Goal: Information Seeking & Learning: Check status

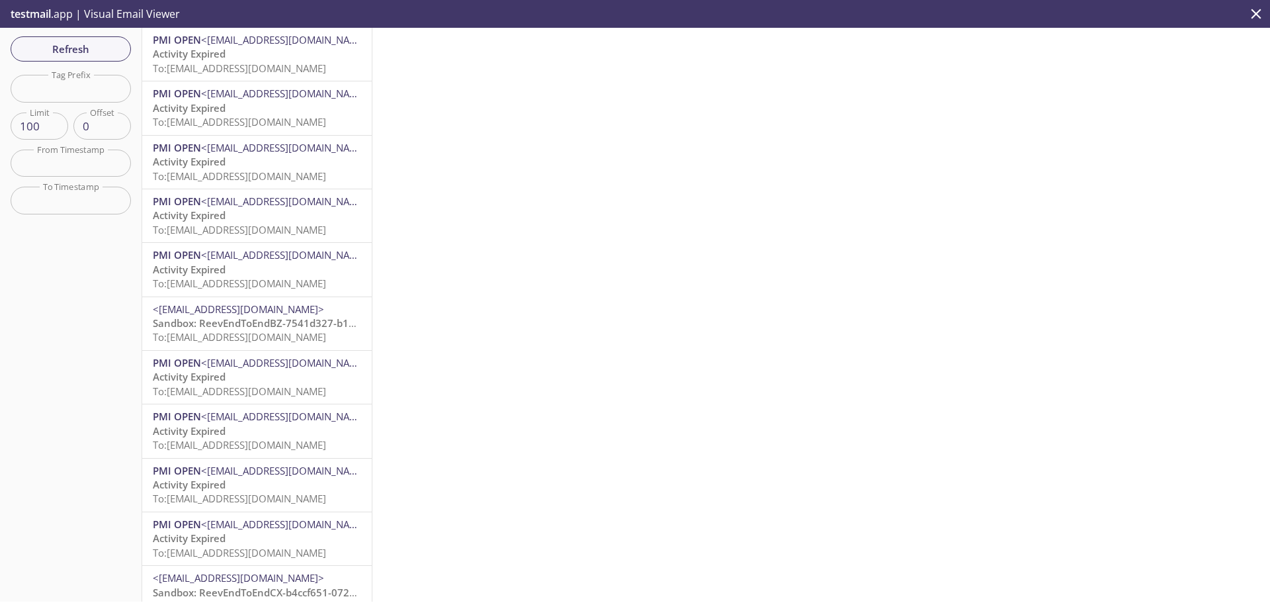
click at [83, 85] on input "text" at bounding box center [71, 88] width 120 height 27
paste input "1755776098586_zazs"
click at [81, 44] on span "Refresh" at bounding box center [70, 48] width 99 height 17
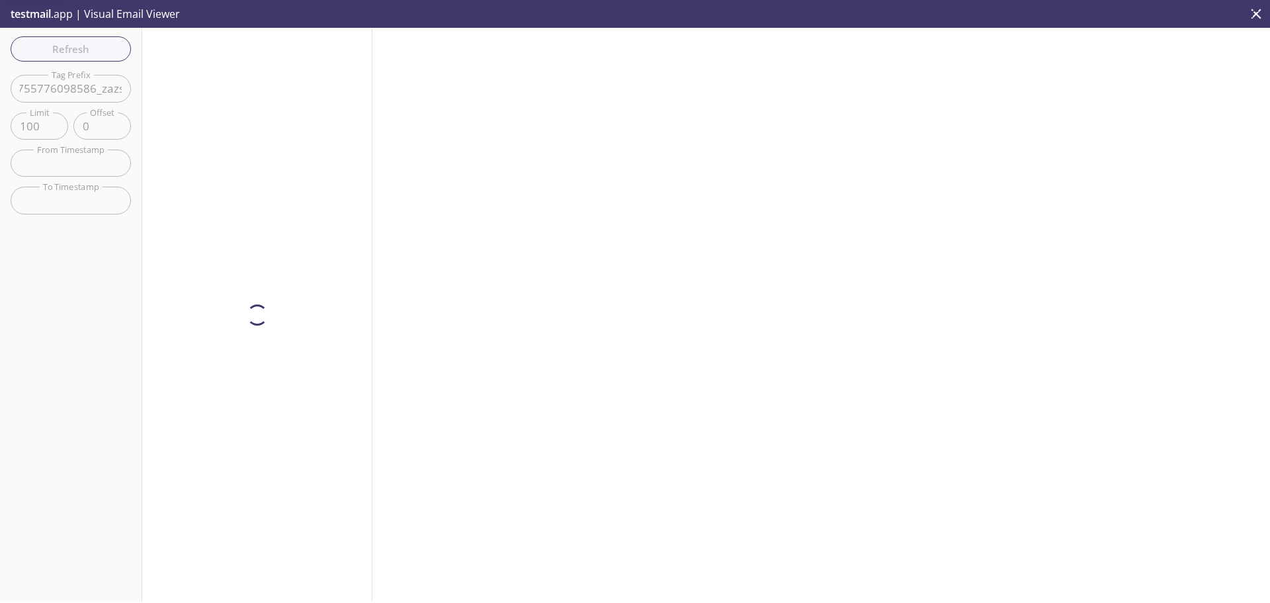
scroll to position [0, 0]
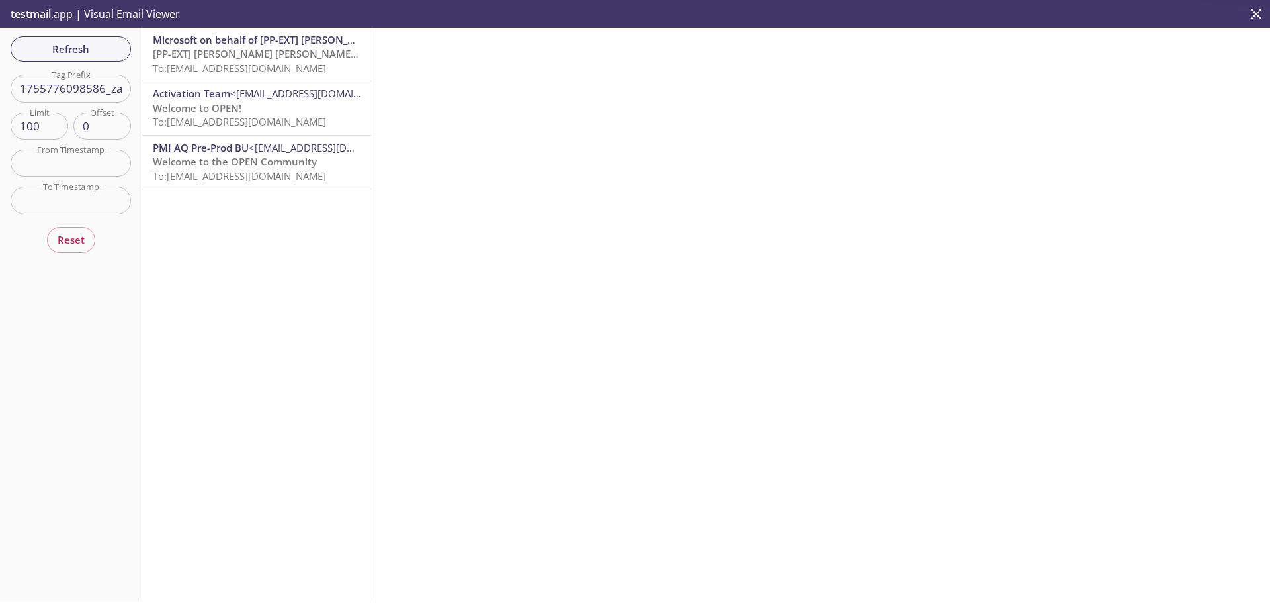
click at [189, 45] on span "Microsoft on behalf of [PP-EXT] [PERSON_NAME] [PERSON_NAME] International" at bounding box center [340, 39] width 375 height 13
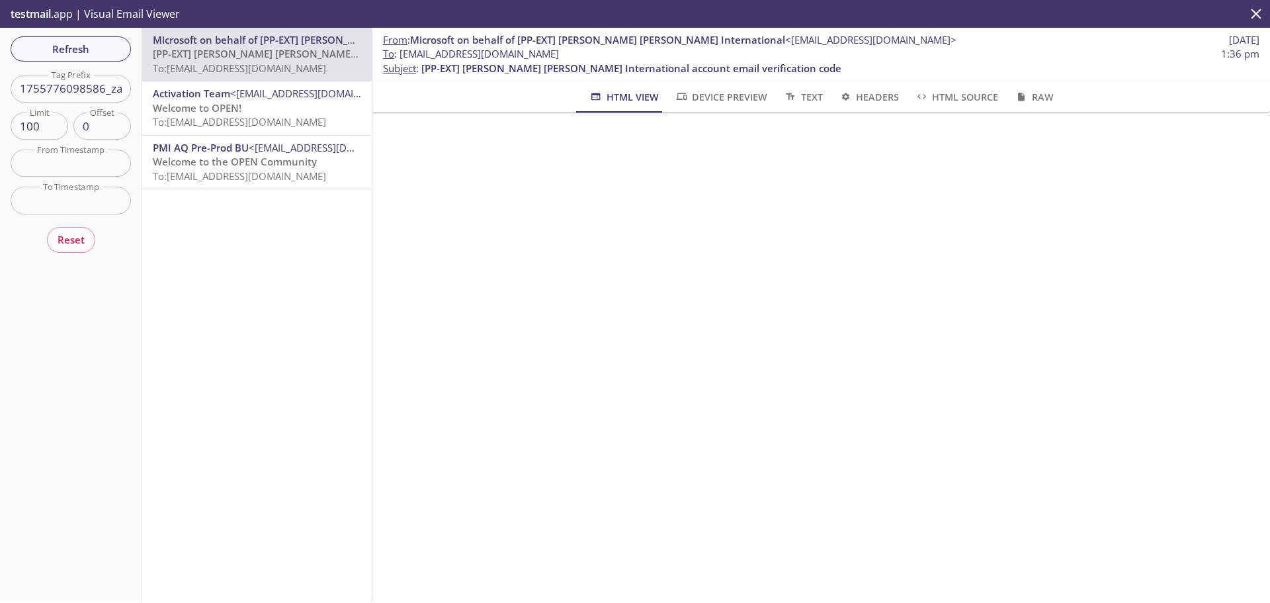
click at [103, 97] on input "1755776098586_zazs" at bounding box center [71, 88] width 120 height 27
paste input "59923023_n8qy"
type input "1755759923023_n8qy"
click at [93, 56] on span "Refresh" at bounding box center [70, 48] width 99 height 17
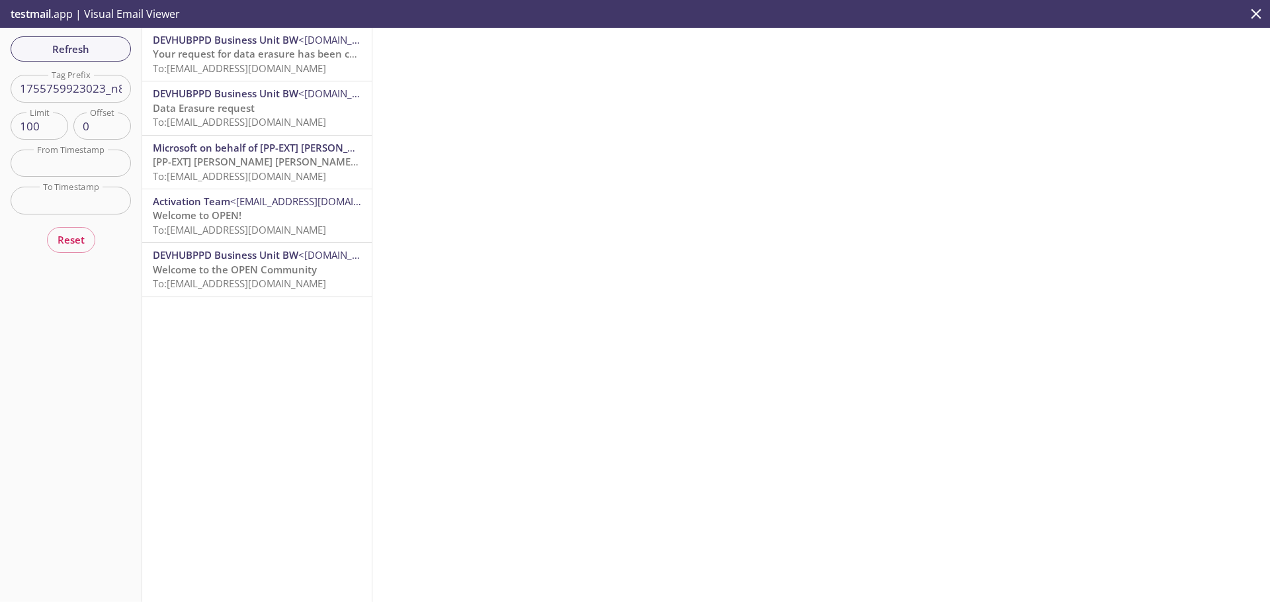
click at [267, 64] on span "To: [EMAIL_ADDRESS][DOMAIN_NAME]" at bounding box center [239, 68] width 173 height 13
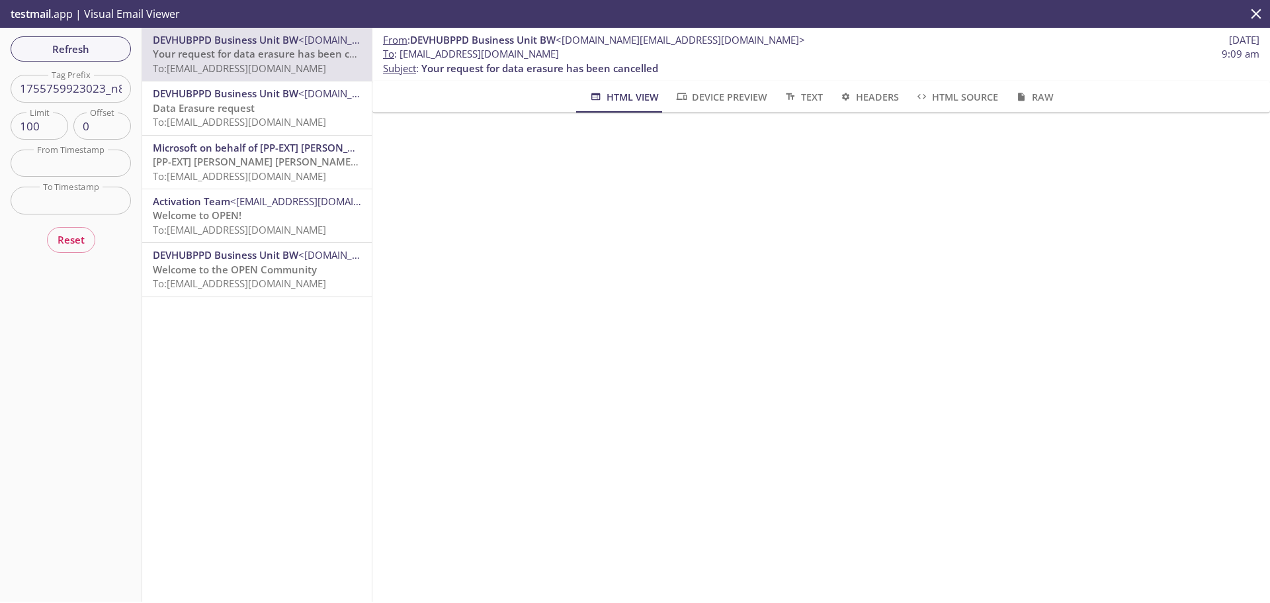
click at [272, 101] on p "Data Erasure request To: [EMAIL_ADDRESS][DOMAIN_NAME]" at bounding box center [257, 115] width 208 height 28
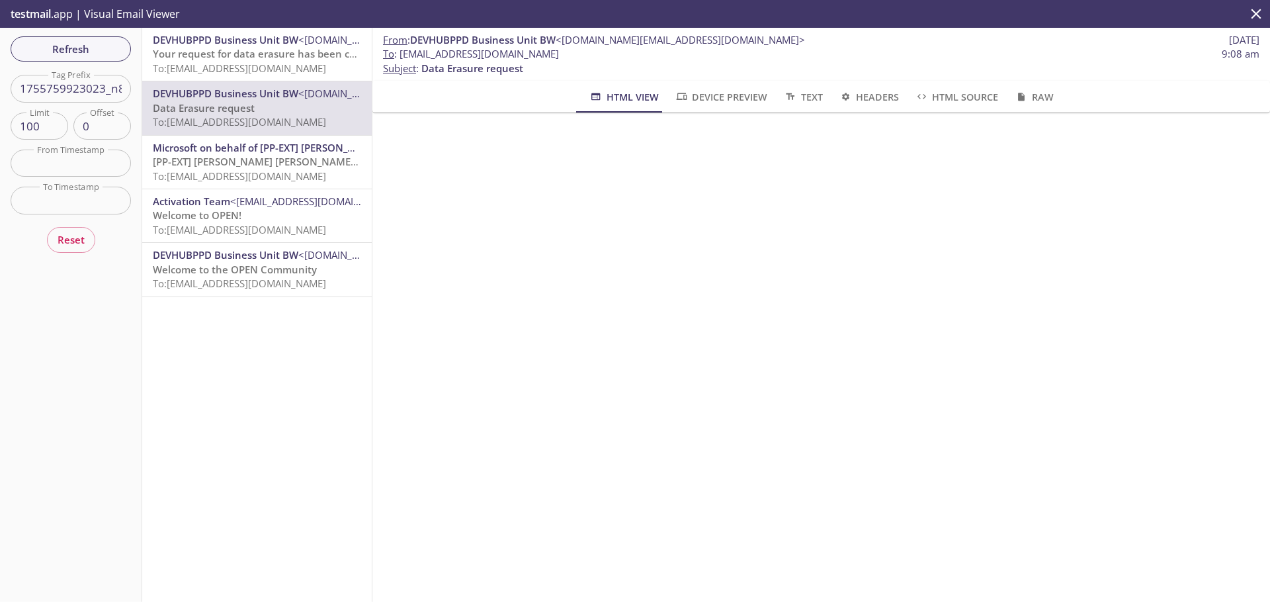
click at [801, 101] on span "Text" at bounding box center [802, 97] width 39 height 17
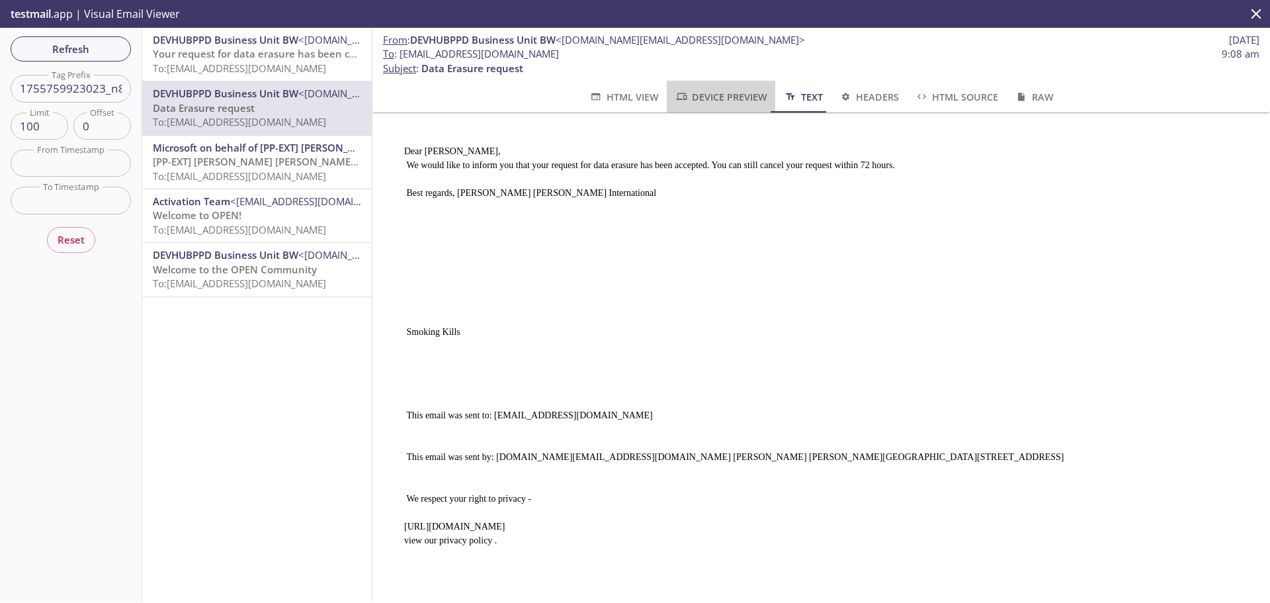
click at [728, 102] on span "Device Preview" at bounding box center [721, 97] width 93 height 17
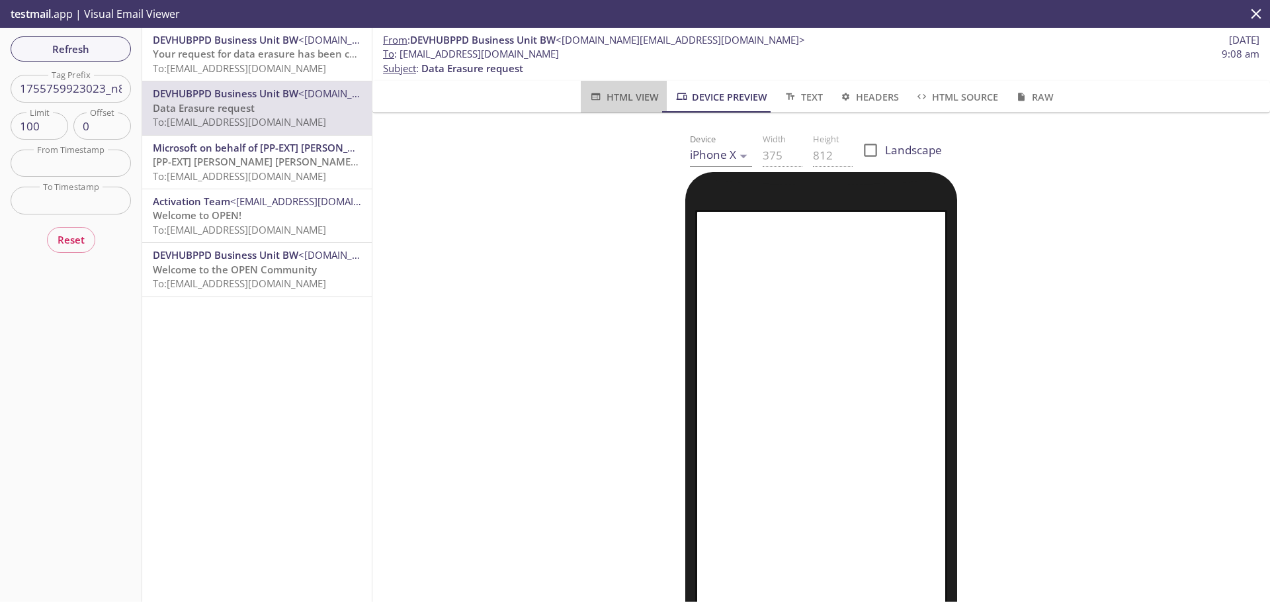
click at [617, 105] on span "HTML View" at bounding box center [623, 97] width 69 height 17
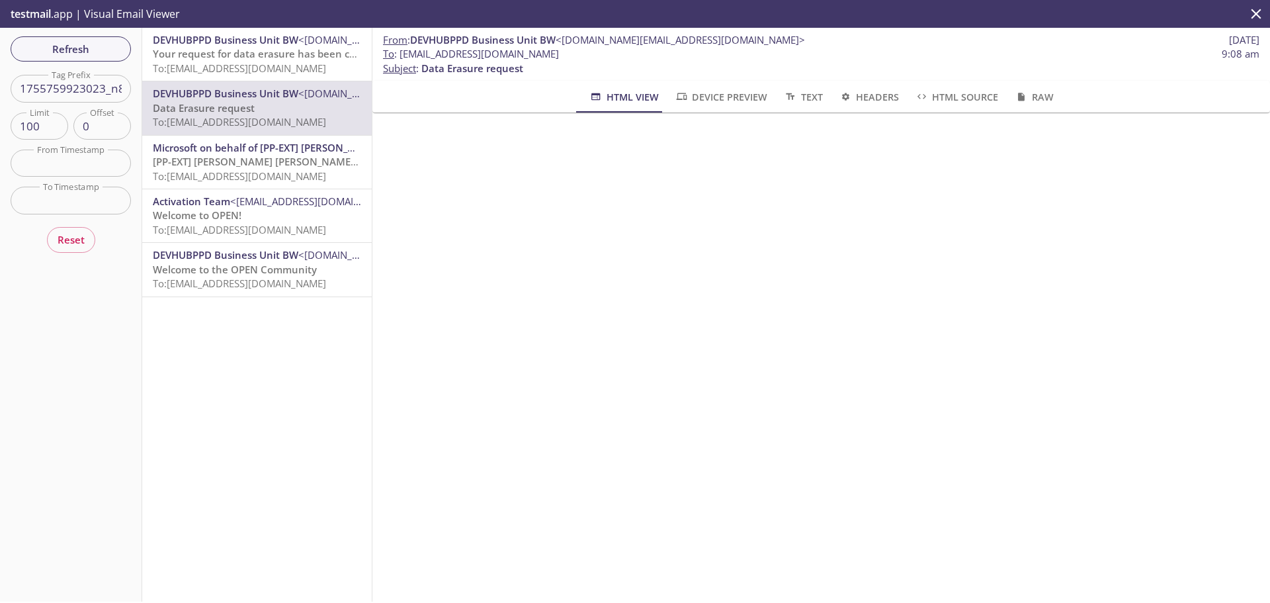
click at [245, 55] on span "Your request for data erasure has been cancelled" at bounding box center [271, 53] width 237 height 13
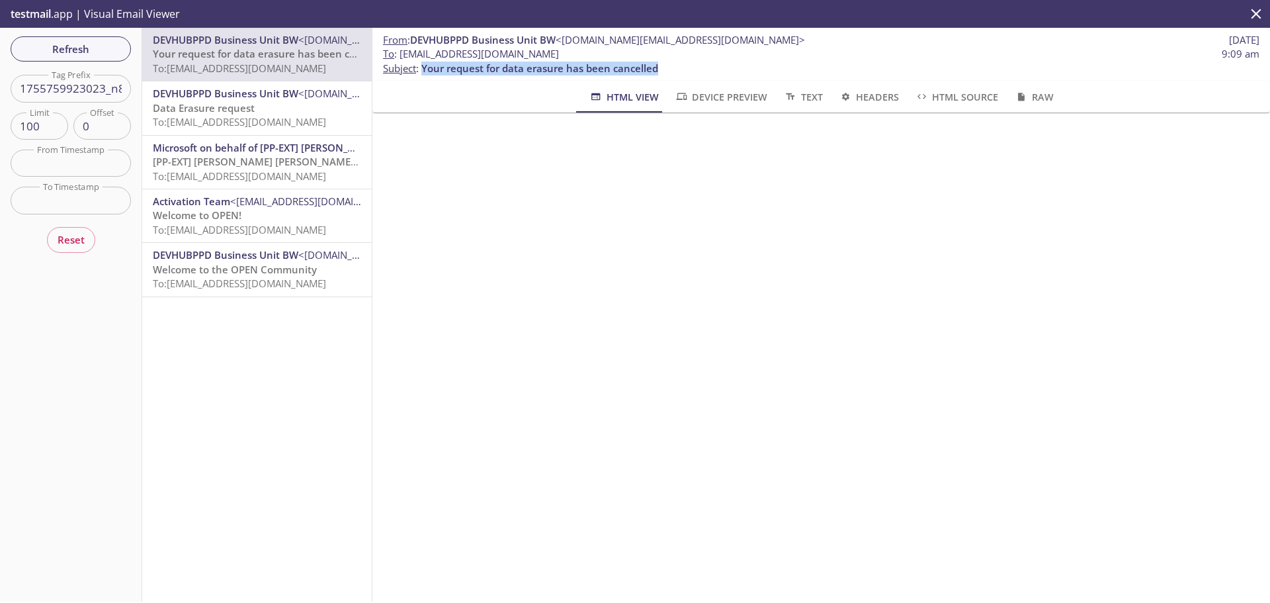
drag, startPoint x: 664, startPoint y: 71, endPoint x: 423, endPoint y: 71, distance: 240.2
click at [423, 71] on p "To : [EMAIL_ADDRESS][DOMAIN_NAME] 9:09 am Subject : Your request for data erasu…" at bounding box center [821, 61] width 877 height 28
copy span "Your request for data erasure has been cancelled"
click at [224, 77] on div "DEVHUBPPD Business Unit BW <[DOMAIN_NAME][EMAIL_ADDRESS][DOMAIN_NAME]> Your req…" at bounding box center [257, 54] width 230 height 53
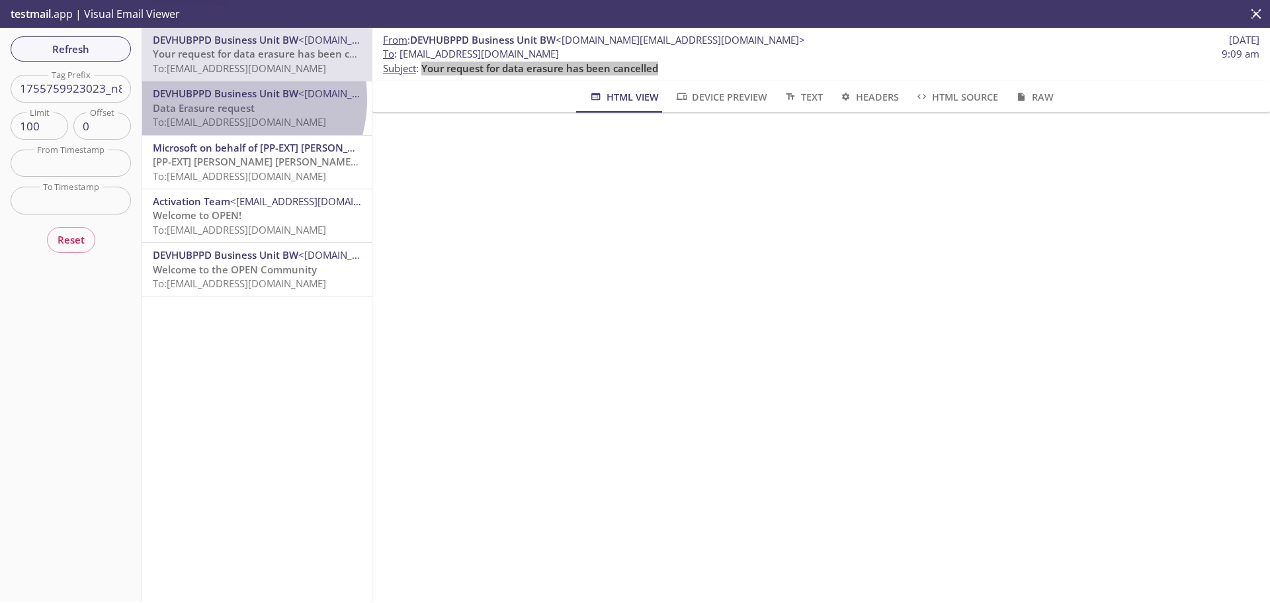
click at [226, 99] on span "DEVHUBPPD Business Unit BW" at bounding box center [226, 93] width 146 height 13
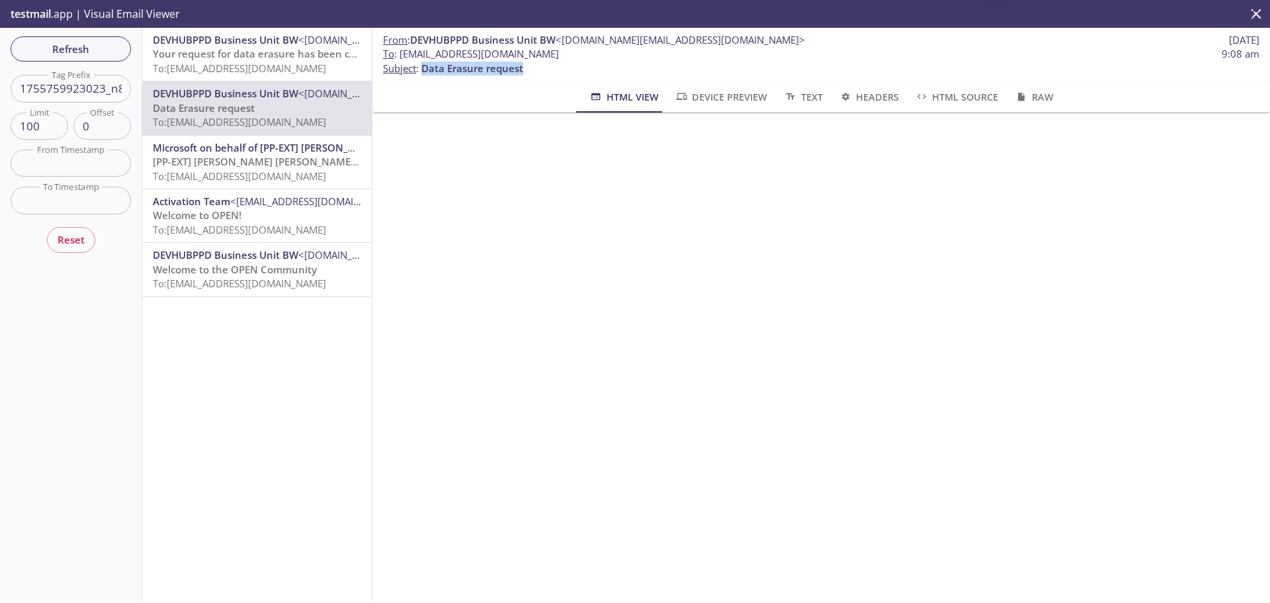
drag, startPoint x: 527, startPoint y: 67, endPoint x: 425, endPoint y: 67, distance: 101.9
click at [425, 67] on p "To : [EMAIL_ADDRESS][DOMAIN_NAME] 9:08 am Subject : Data Erasure request" at bounding box center [821, 61] width 877 height 28
copy span "Data Erasure request"
